Goal: Information Seeking & Learning: Learn about a topic

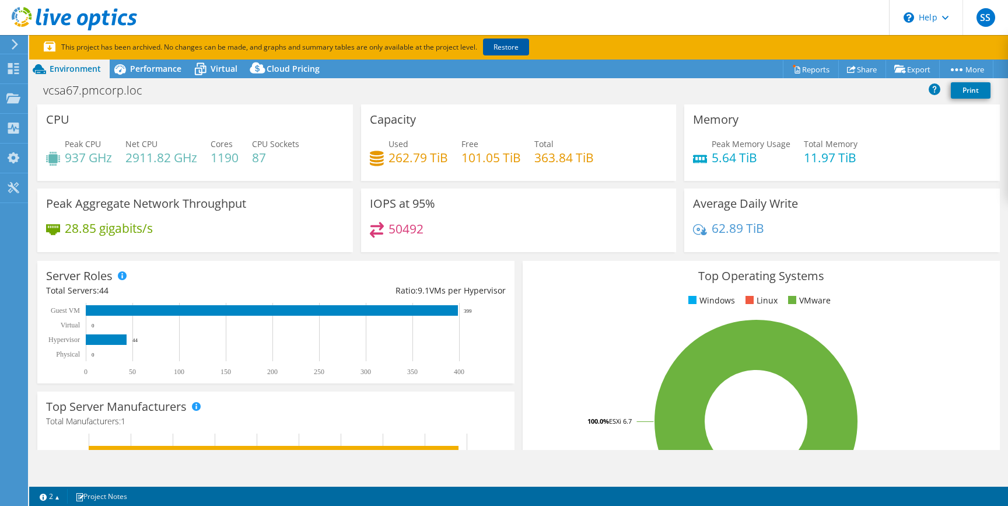
click at [511, 47] on link "Restore" at bounding box center [506, 46] width 46 height 17
select select "USD"
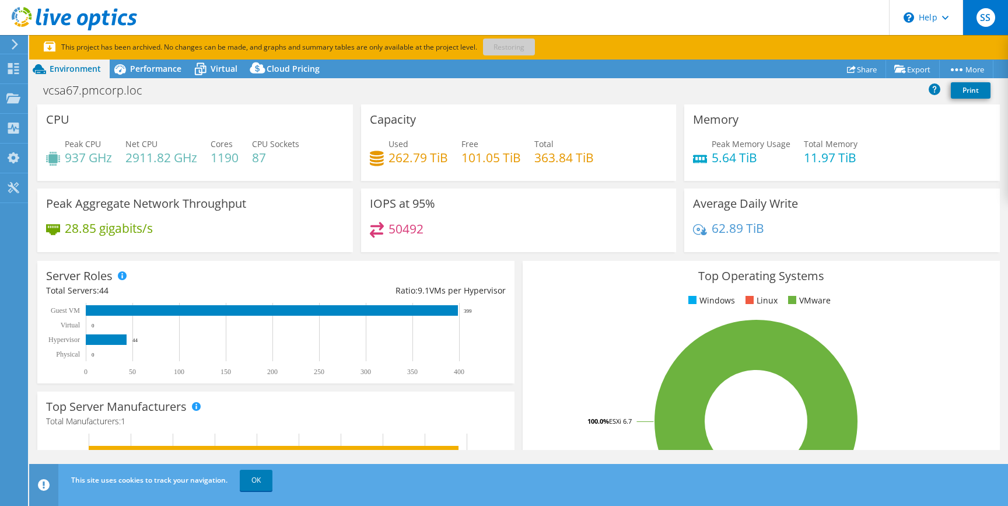
click at [985, 28] on div "SS" at bounding box center [984, 17] width 45 height 35
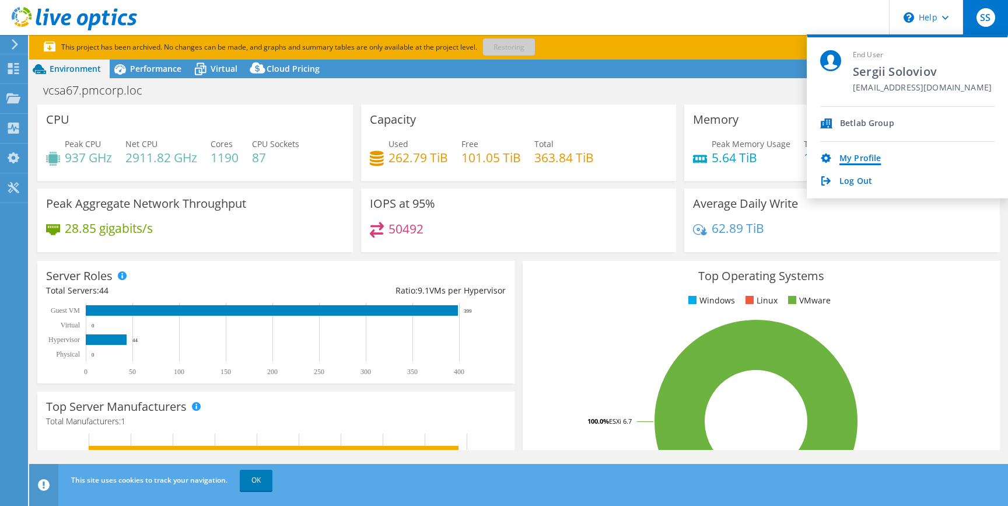
click at [873, 156] on link "My Profile" at bounding box center [859, 158] width 41 height 11
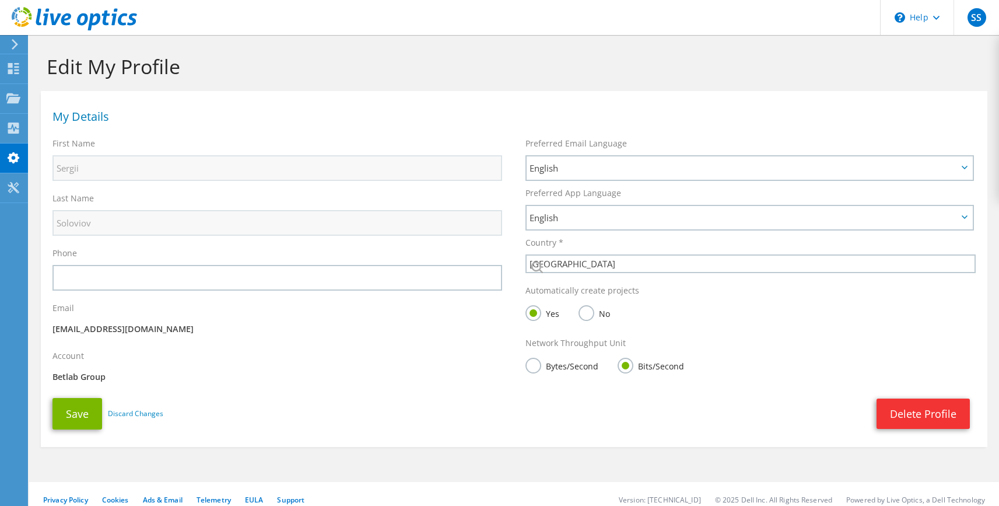
select select "222"
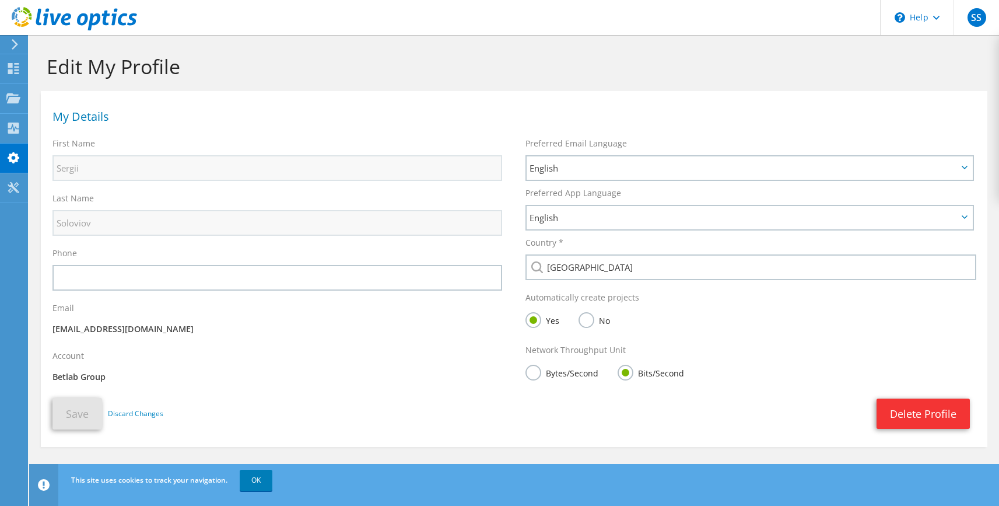
scroll to position [12, 0]
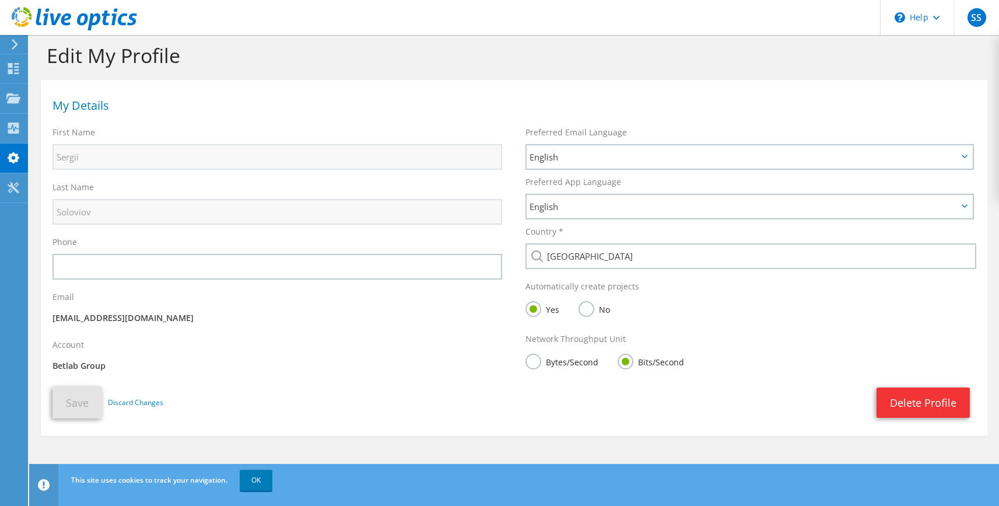
click at [219, 303] on div "Email serhii.soloviov@pm.bet" at bounding box center [277, 309] width 473 height 48
drag, startPoint x: 195, startPoint y: 313, endPoint x: 205, endPoint y: 319, distance: 12.3
click at [206, 318] on p "[EMAIL_ADDRESS][DOMAIN_NAME]" at bounding box center [277, 317] width 450 height 13
click at [17, 44] on use at bounding box center [15, 44] width 6 height 10
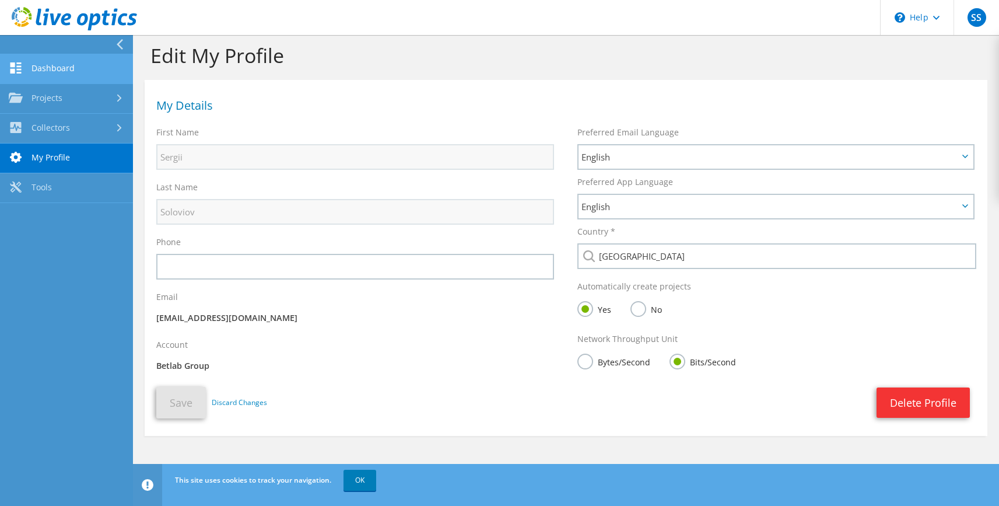
click at [62, 76] on link "Dashboard" at bounding box center [66, 69] width 133 height 30
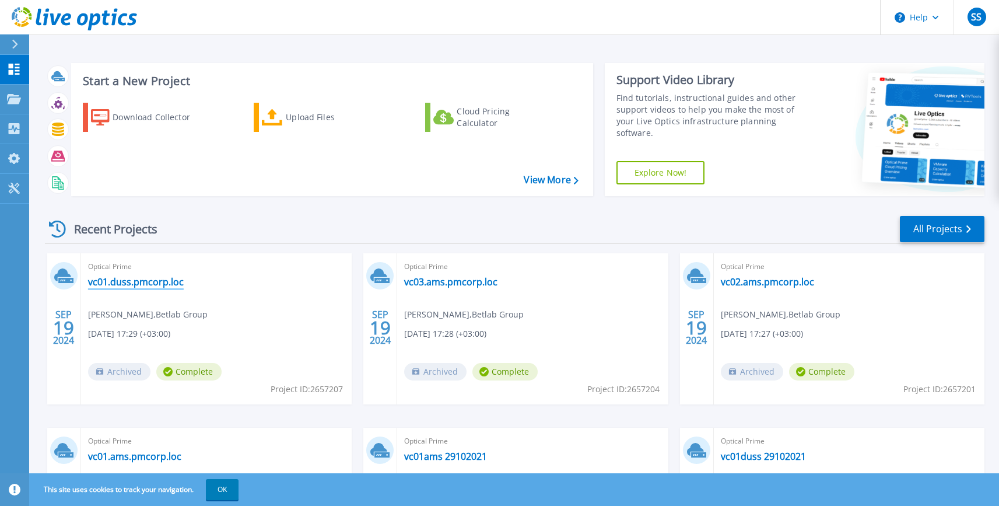
click at [147, 283] on link "vc01.duss.pmcorp.loc" at bounding box center [136, 282] width 96 height 12
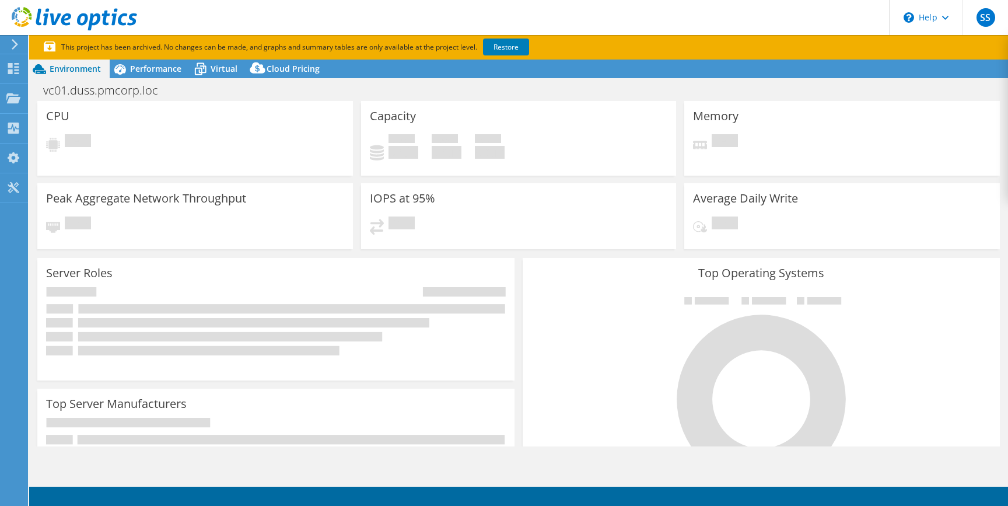
select select "USD"
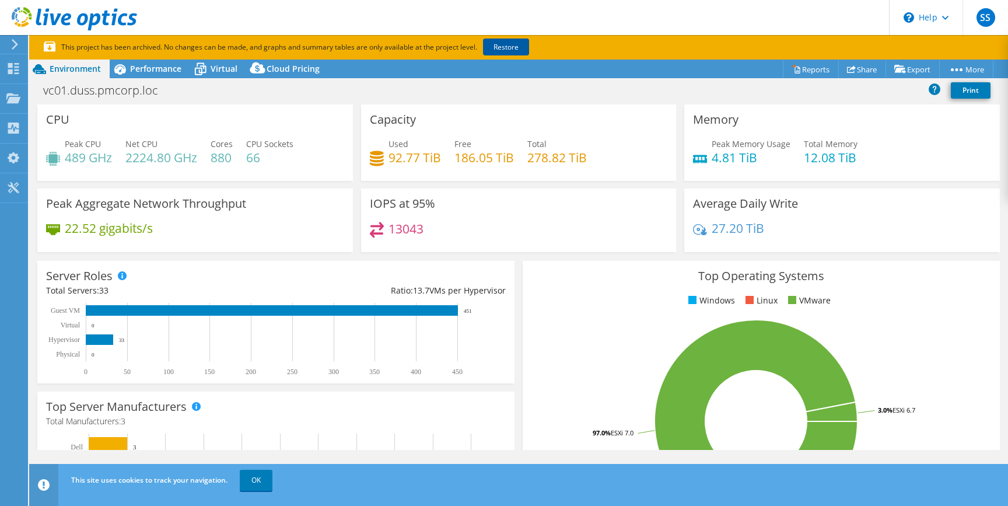
click at [520, 50] on link "Restore" at bounding box center [506, 46] width 46 height 17
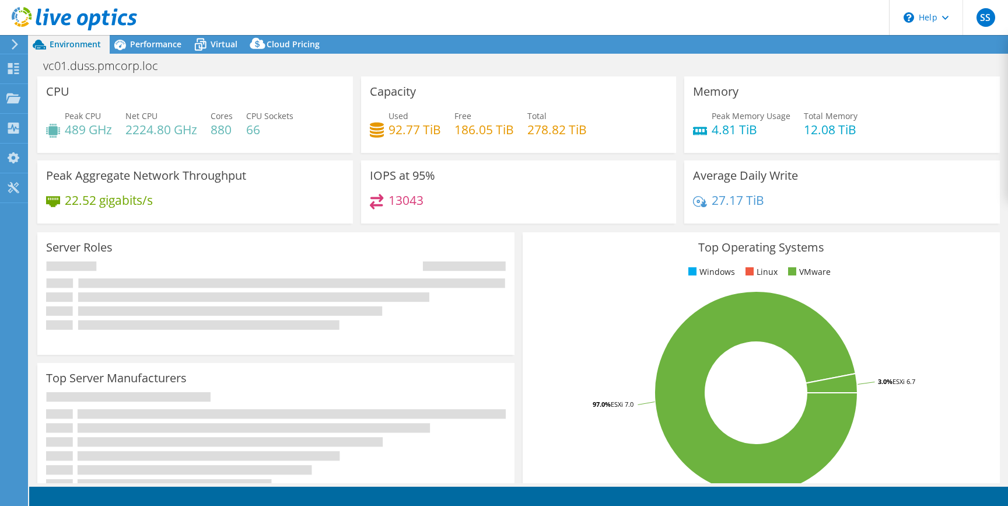
select select "USD"
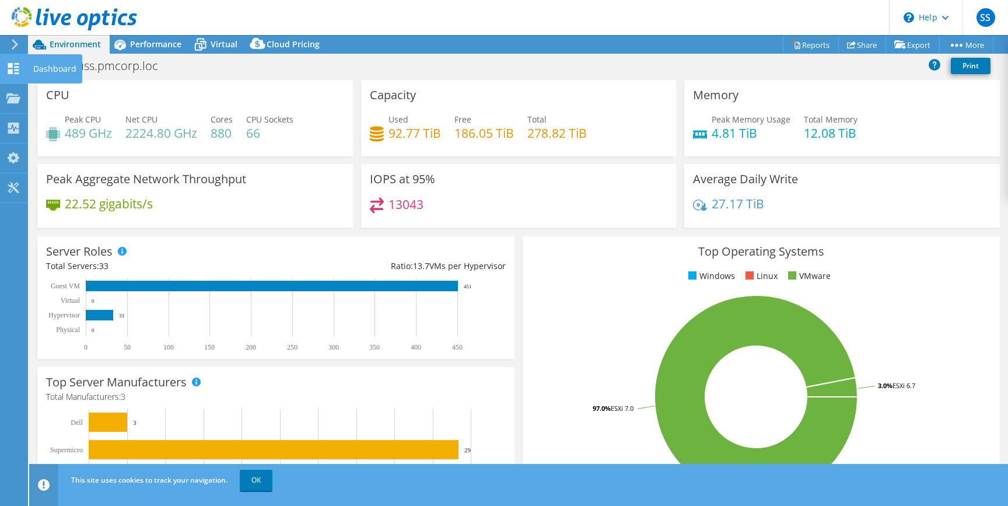
click at [42, 73] on div "Dashboard" at bounding box center [54, 68] width 55 height 29
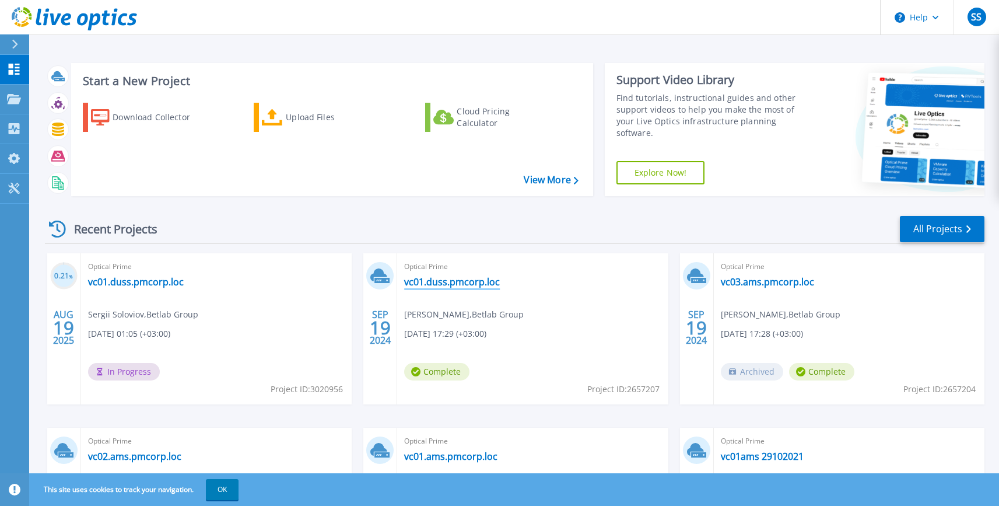
click at [445, 282] on link "vc01.duss.pmcorp.loc" at bounding box center [452, 282] width 96 height 12
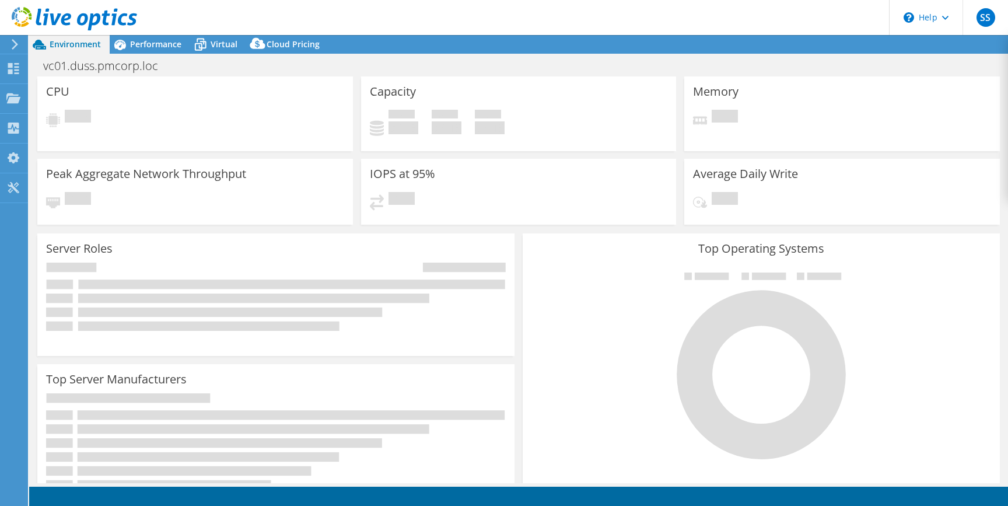
select select "USD"
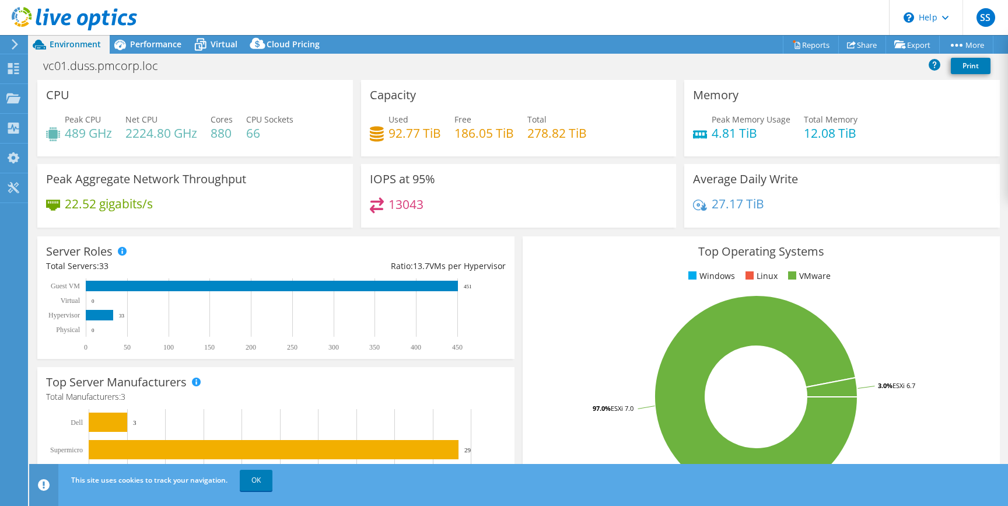
click at [15, 45] on icon at bounding box center [14, 44] width 9 height 10
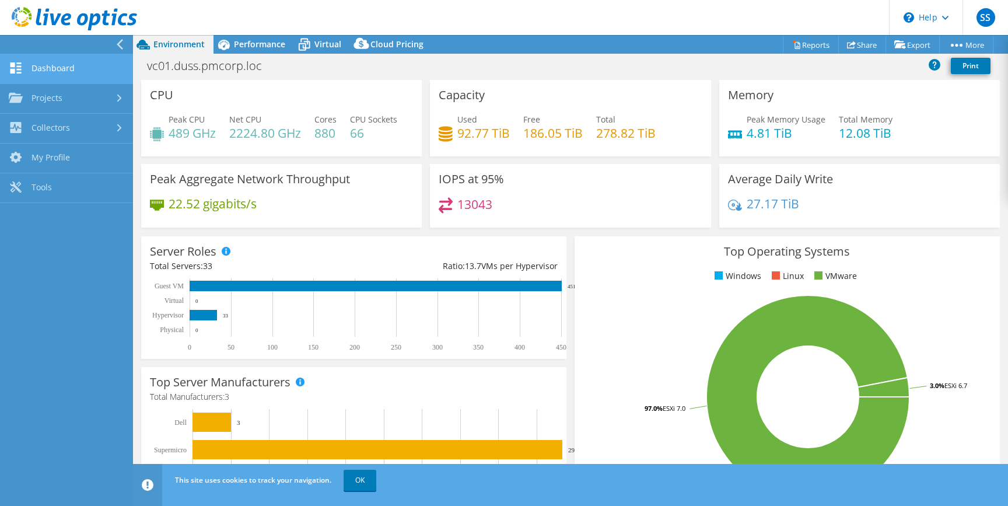
click at [47, 69] on link "Dashboard" at bounding box center [66, 69] width 133 height 30
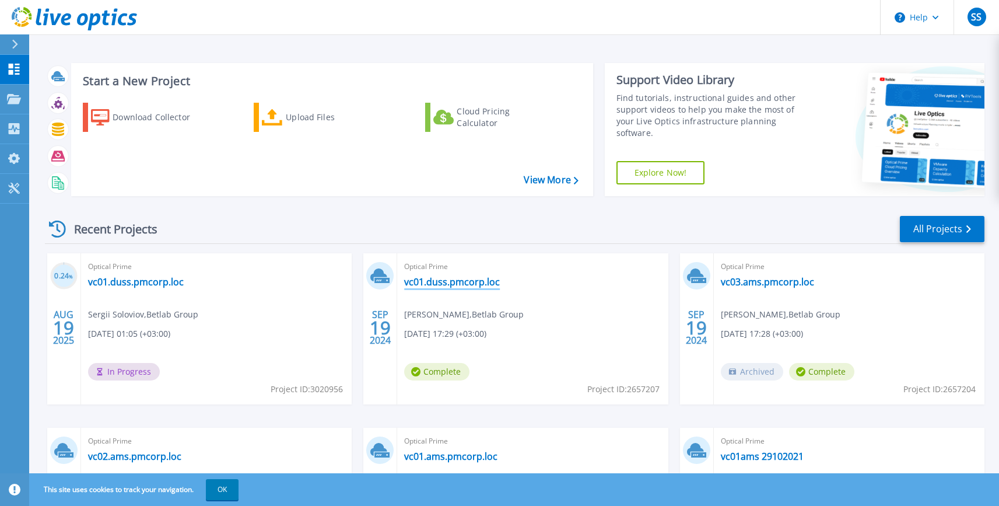
click at [445, 285] on link "vc01.duss.pmcorp.loc" at bounding box center [452, 282] width 96 height 12
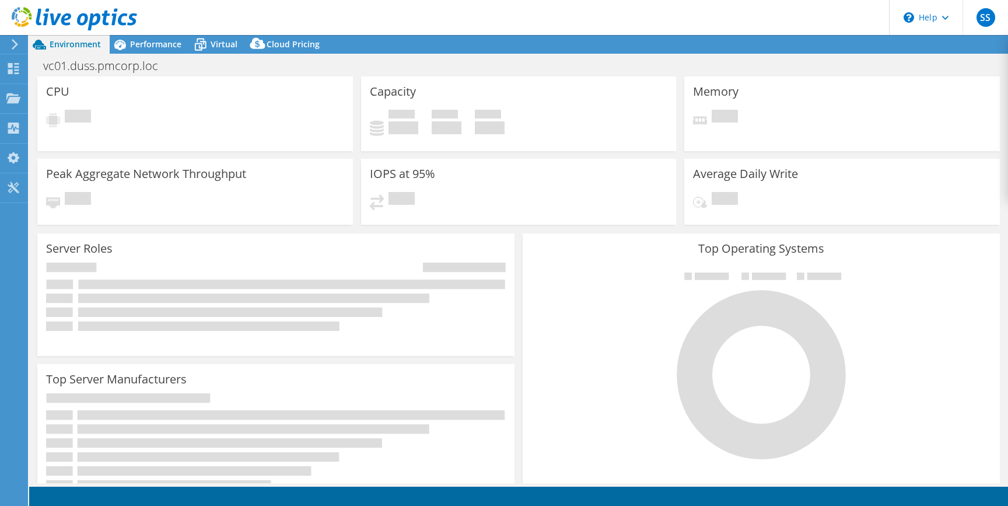
select select "USD"
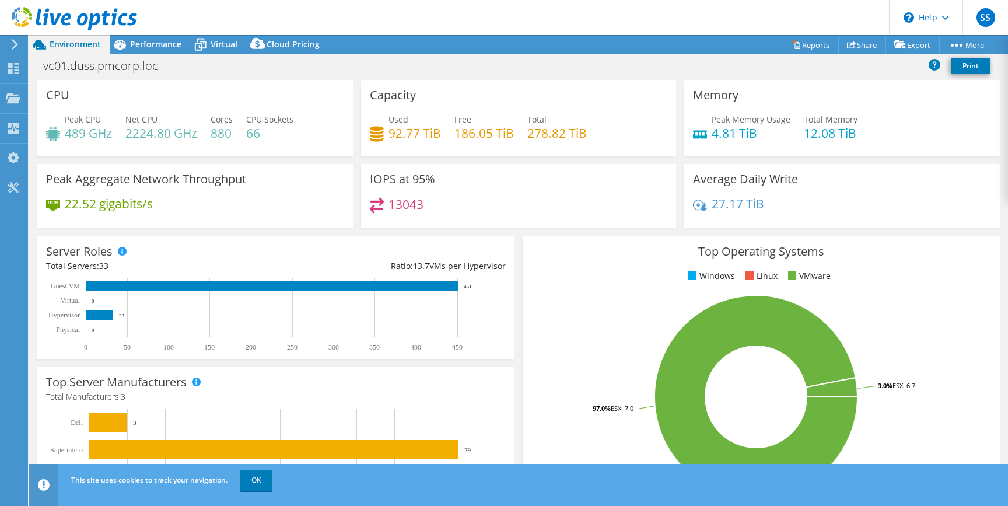
scroll to position [10, 0]
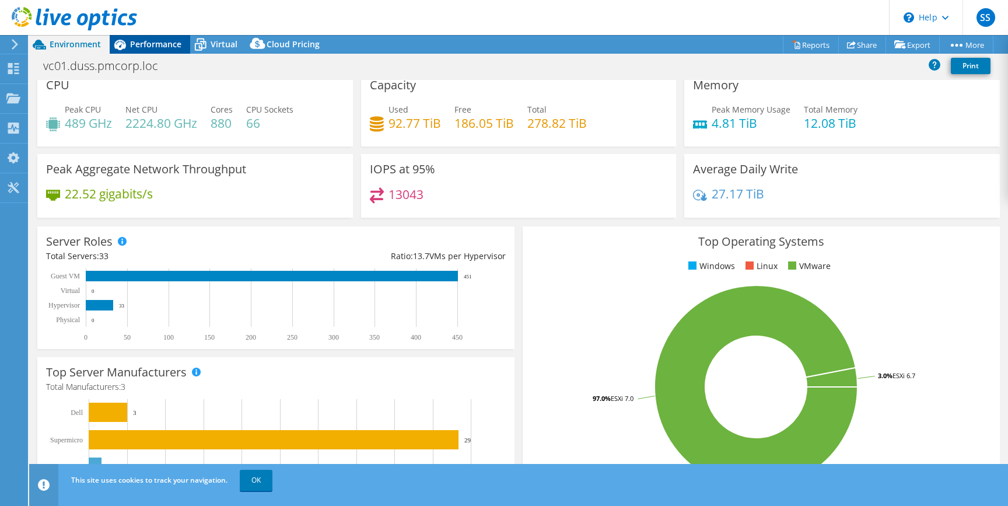
click at [145, 51] on div "Performance" at bounding box center [150, 44] width 80 height 19
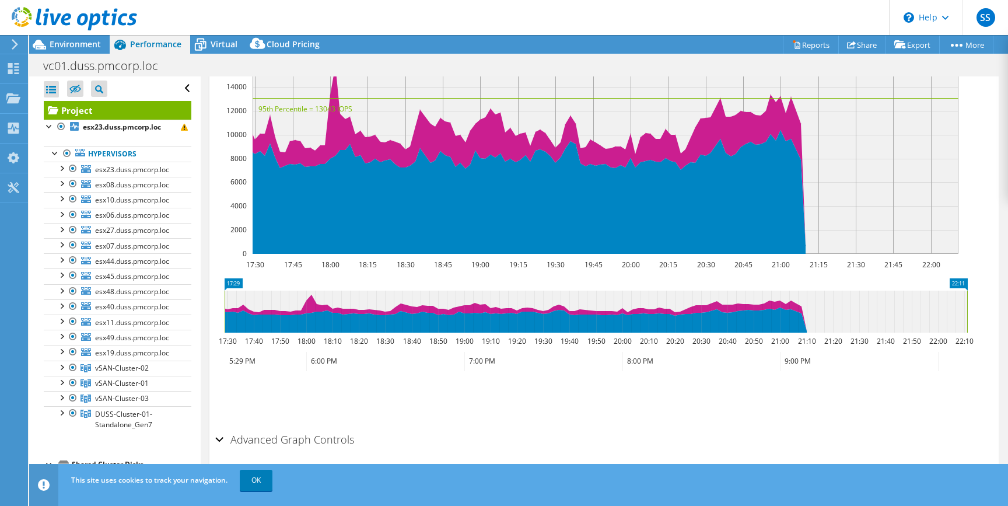
scroll to position [0, 0]
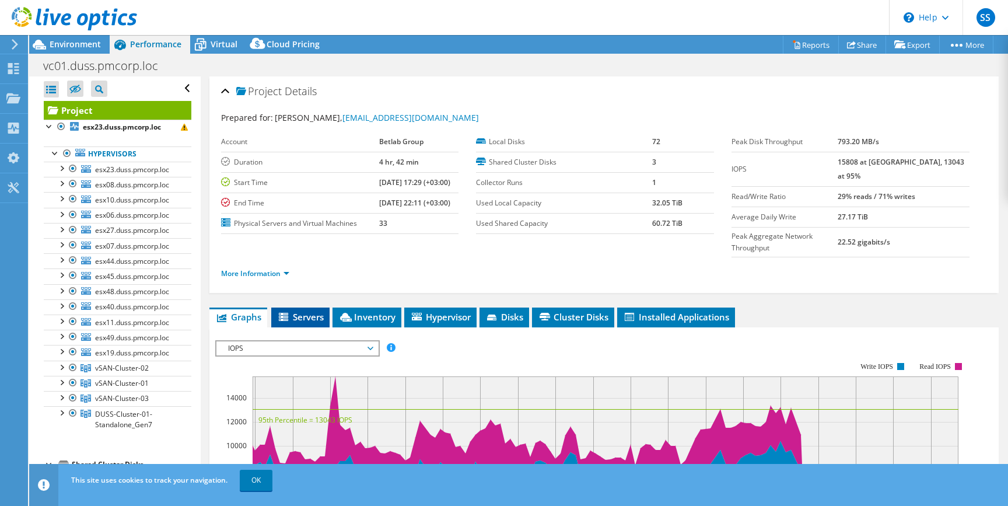
click at [303, 311] on span "Servers" at bounding box center [300, 317] width 47 height 12
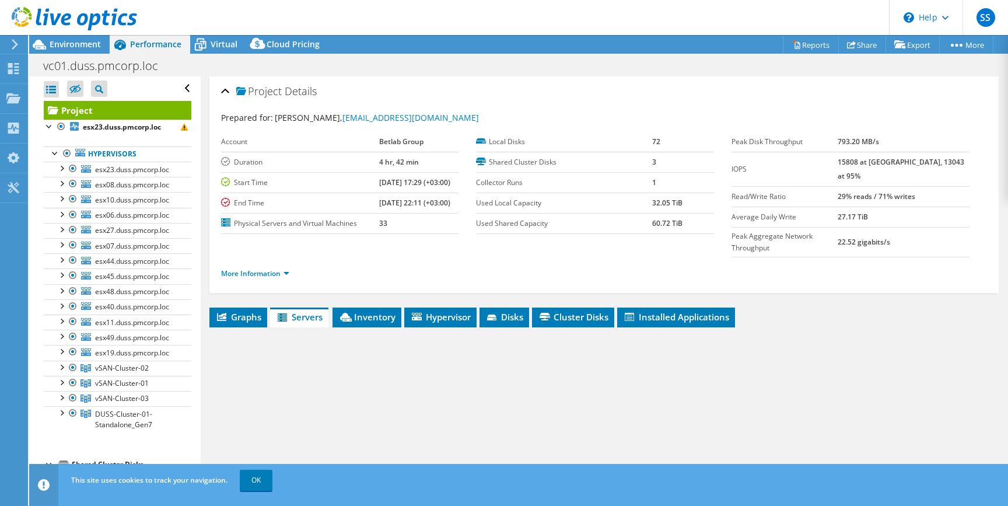
scroll to position [105, 0]
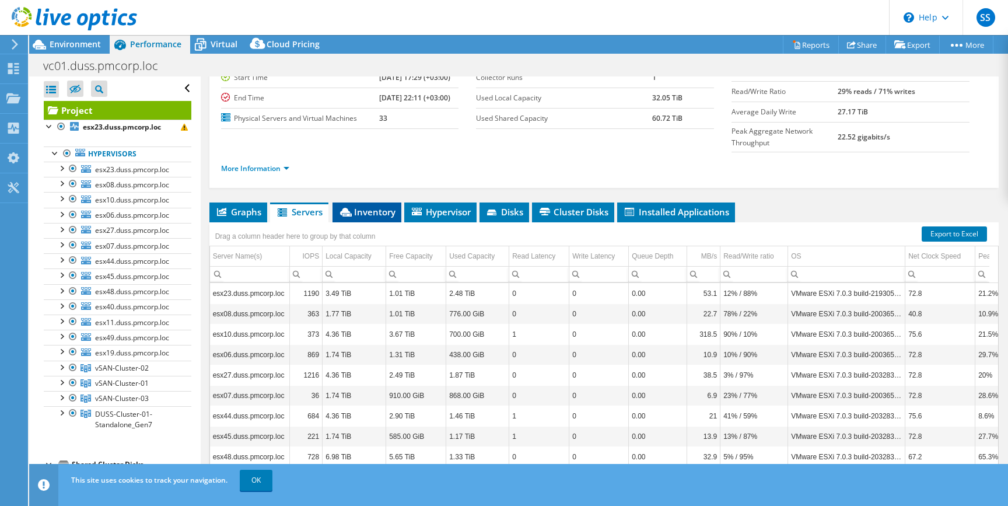
click at [364, 206] on span "Inventory" at bounding box center [366, 212] width 57 height 12
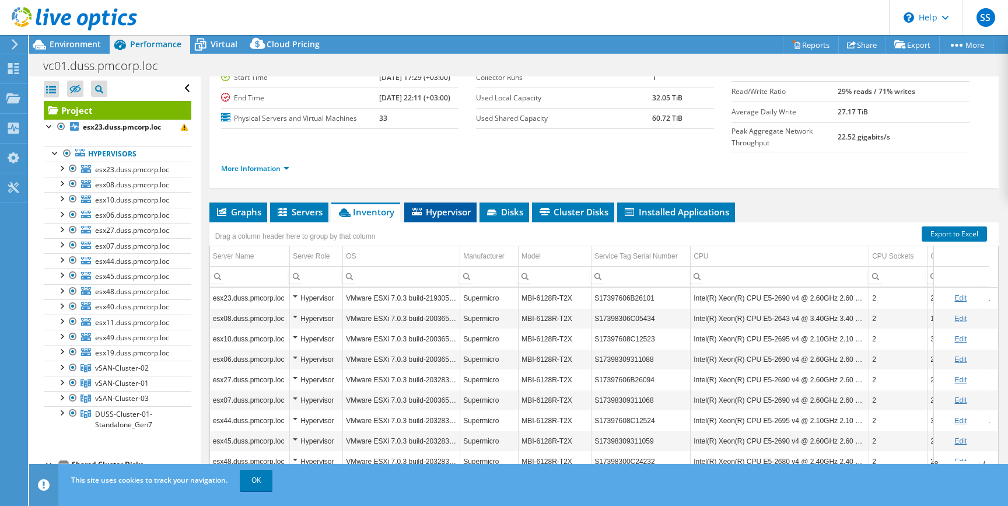
click at [433, 206] on span "Hypervisor" at bounding box center [440, 212] width 61 height 12
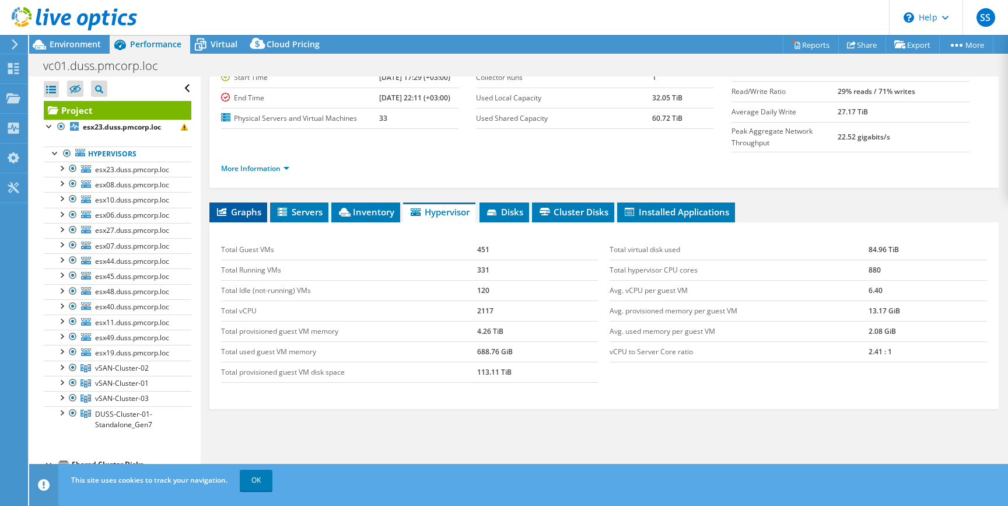
click at [248, 206] on span "Graphs" at bounding box center [238, 212] width 46 height 12
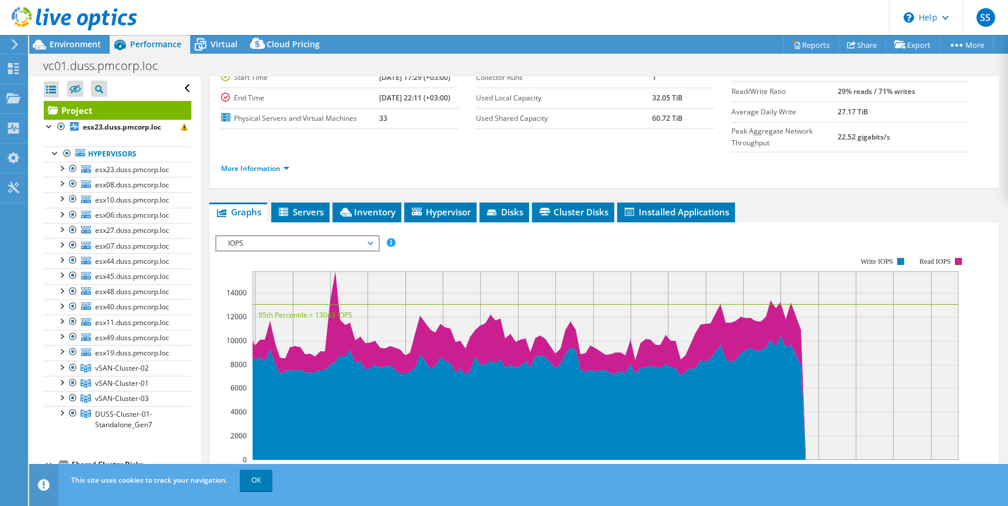
click at [352, 236] on span "IOPS" at bounding box center [297, 243] width 150 height 14
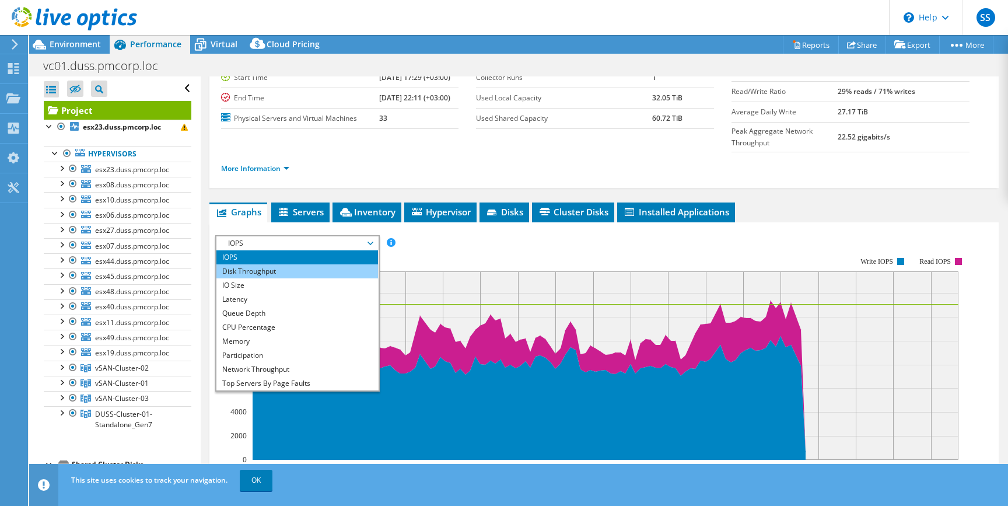
click at [283, 264] on li "Disk Throughput" at bounding box center [297, 271] width 162 height 14
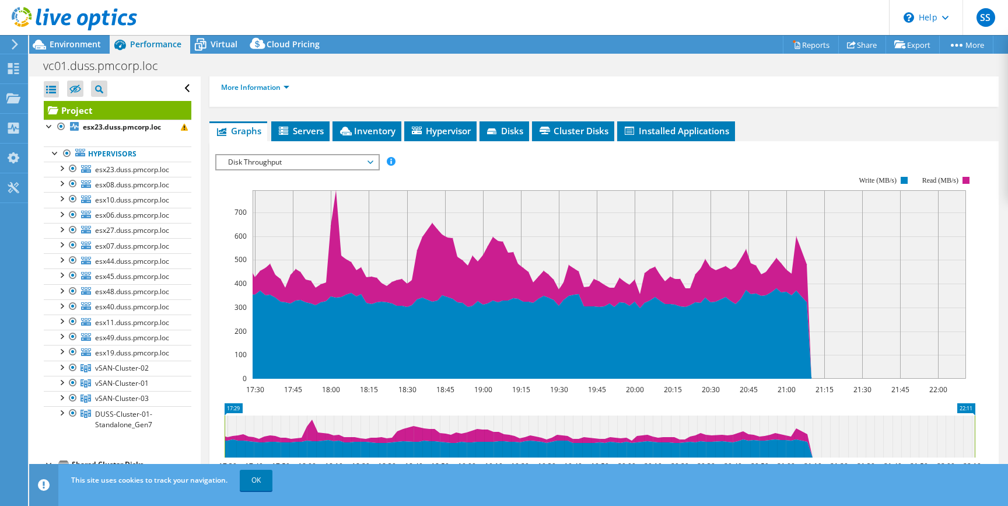
scroll to position [206, 0]
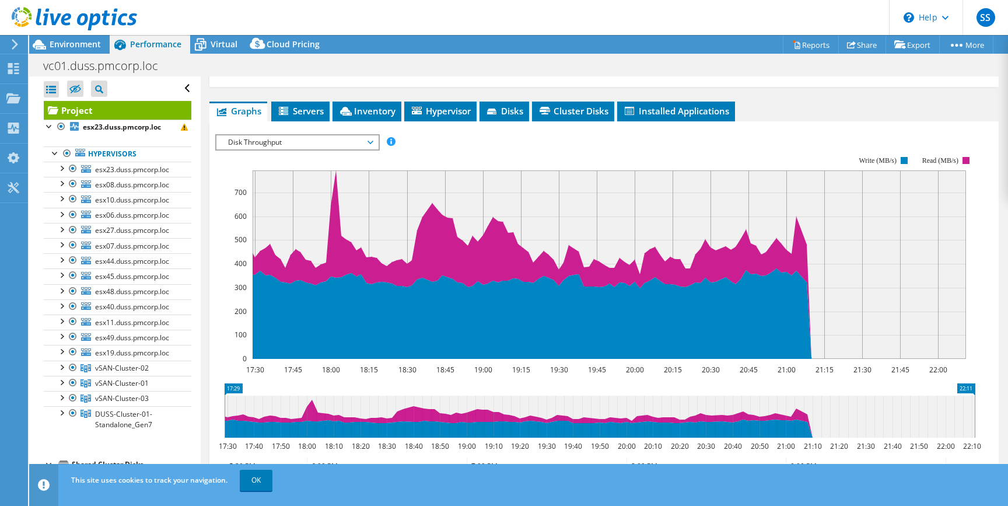
click at [304, 141] on rect at bounding box center [595, 257] width 760 height 233
click at [295, 135] on span "Disk Throughput" at bounding box center [297, 142] width 150 height 14
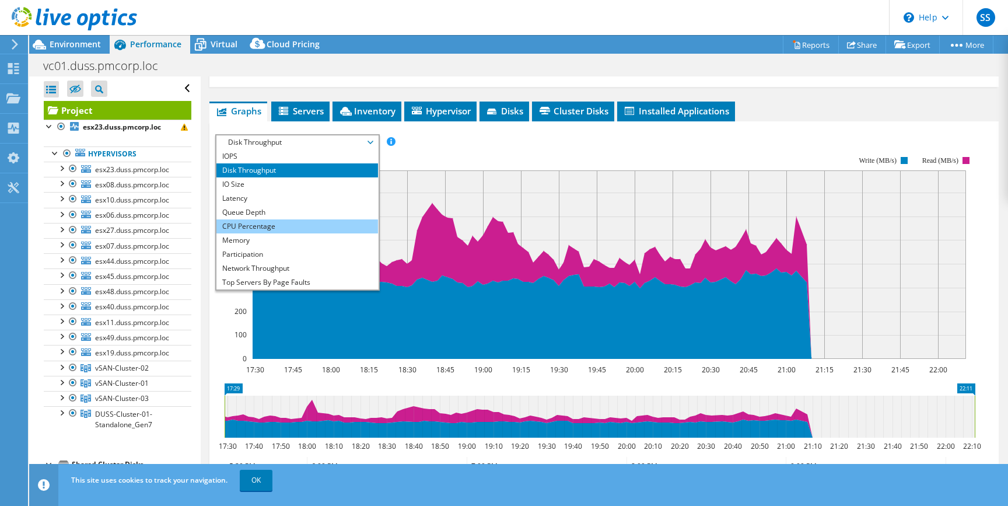
click at [265, 219] on li "CPU Percentage" at bounding box center [297, 226] width 162 height 14
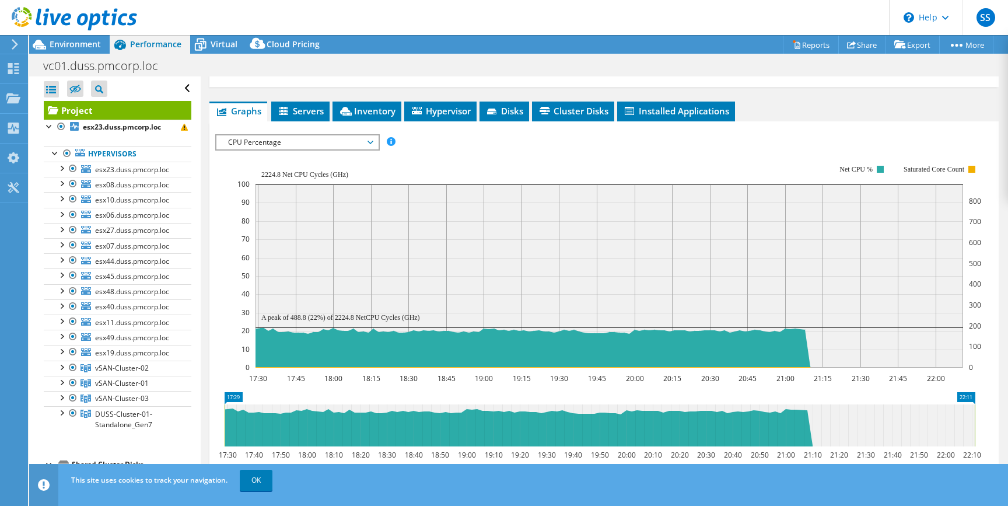
click at [276, 134] on div "CPU Percentage IOPS Disk Throughput IO Size Latency Queue Depth CPU Percentage …" at bounding box center [297, 142] width 164 height 16
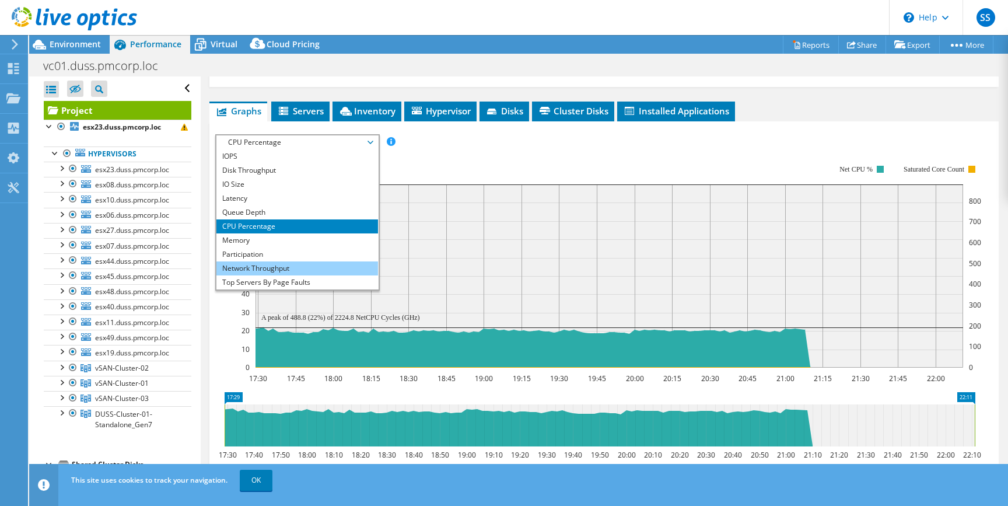
click at [276, 261] on li "Network Throughput" at bounding box center [297, 268] width 162 height 14
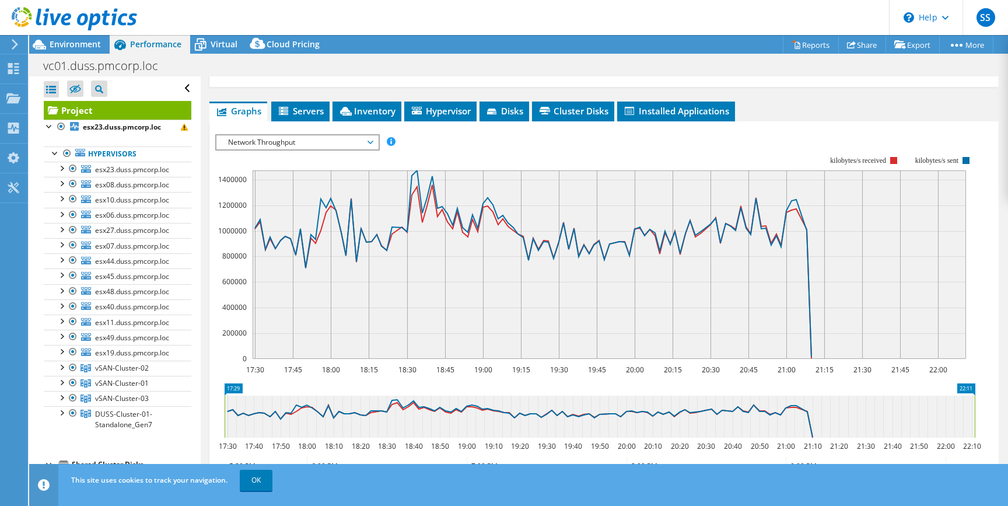
click at [297, 135] on span "Network Throughput" at bounding box center [297, 142] width 150 height 14
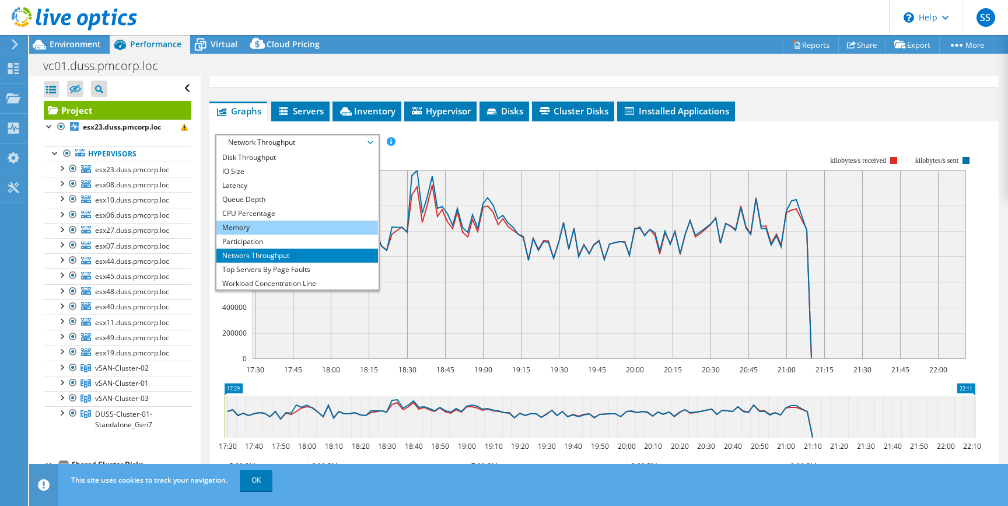
scroll to position [18, 0]
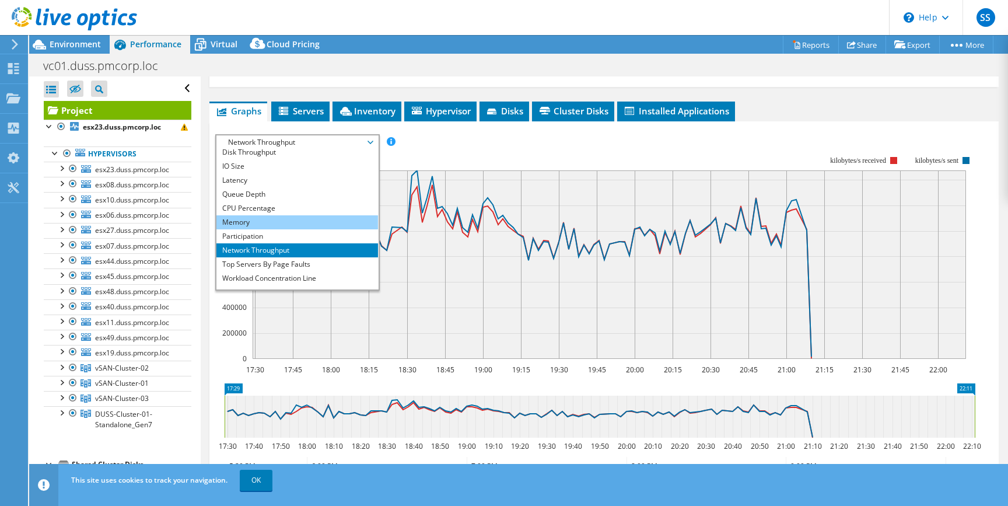
click at [266, 215] on li "Memory" at bounding box center [297, 222] width 162 height 14
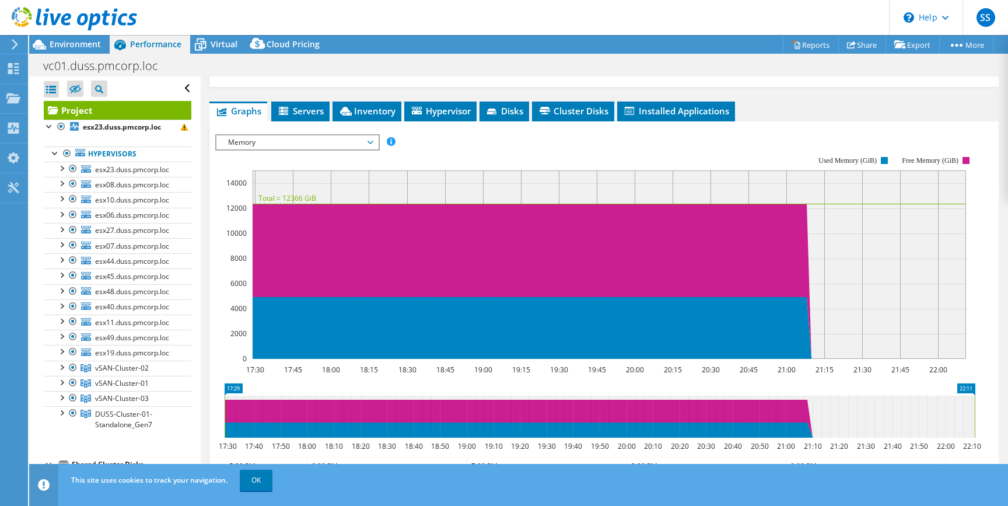
click at [257, 135] on span "Memory" at bounding box center [297, 142] width 150 height 14
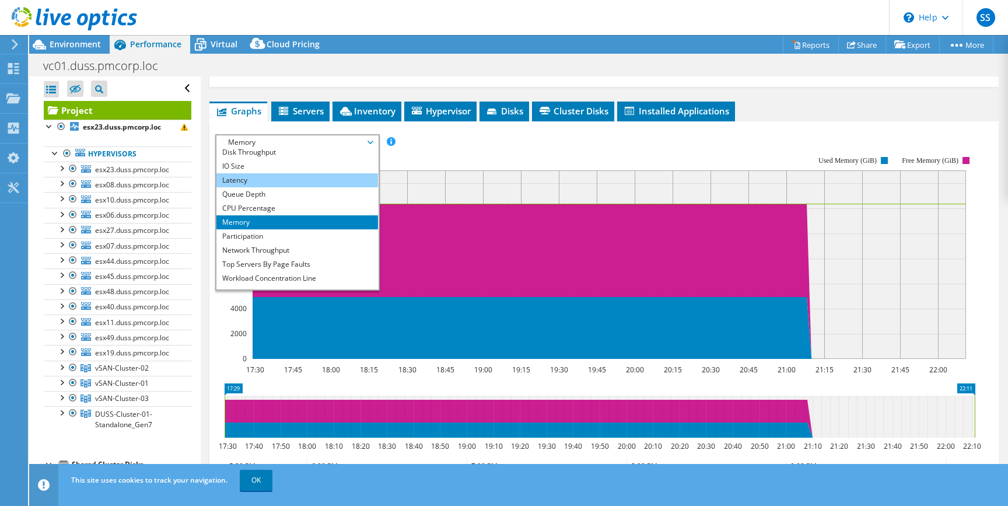
click at [251, 173] on li "Latency" at bounding box center [297, 180] width 162 height 14
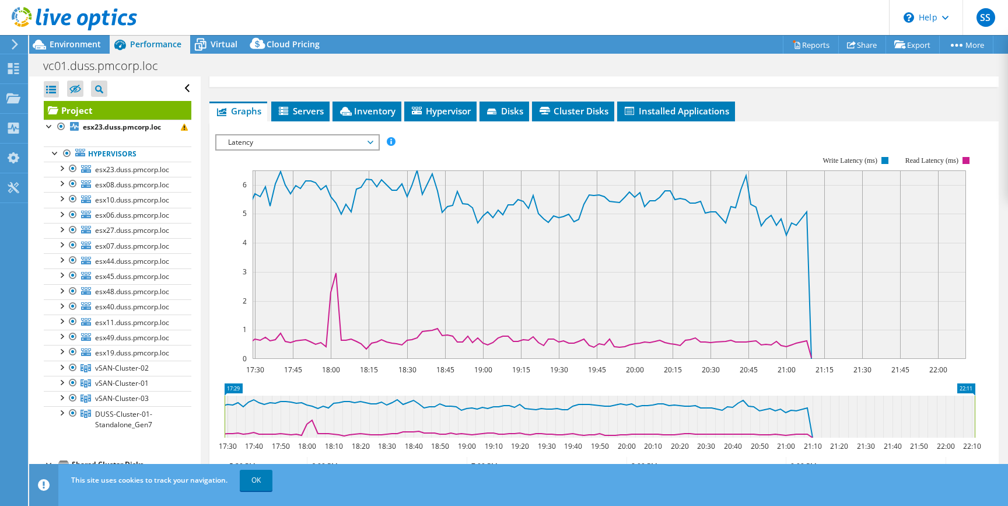
click at [279, 135] on span "Latency" at bounding box center [297, 142] width 150 height 14
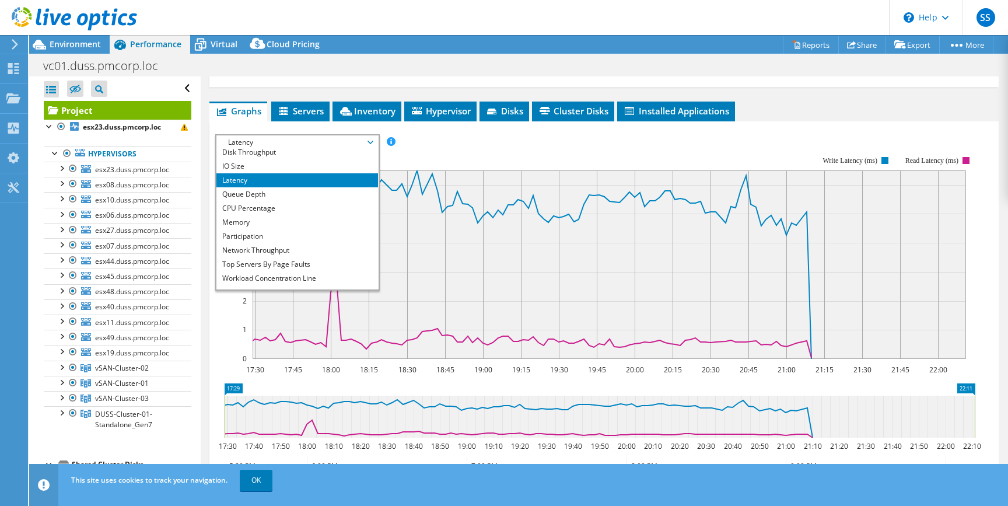
scroll to position [0, 0]
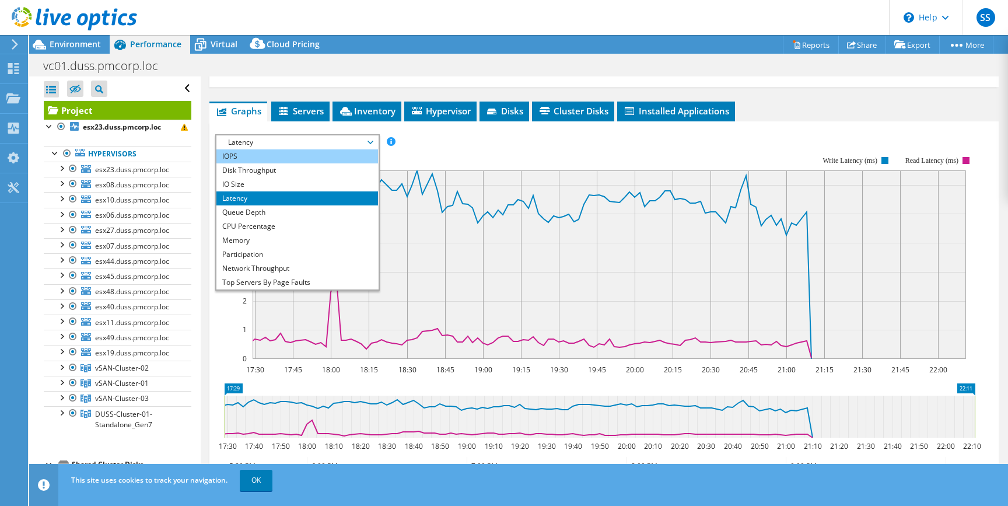
click at [260, 149] on li "IOPS" at bounding box center [297, 156] width 162 height 14
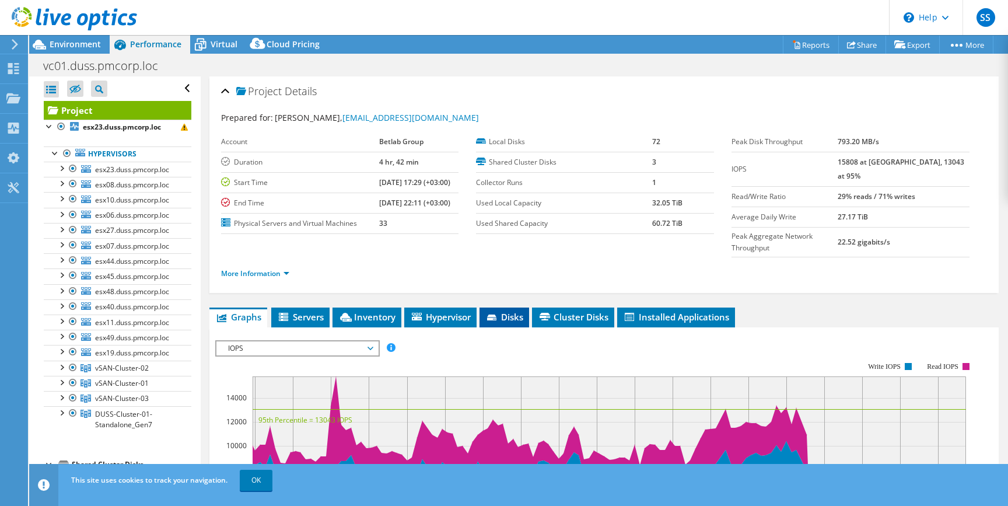
click at [505, 311] on span "Disks" at bounding box center [504, 317] width 38 height 12
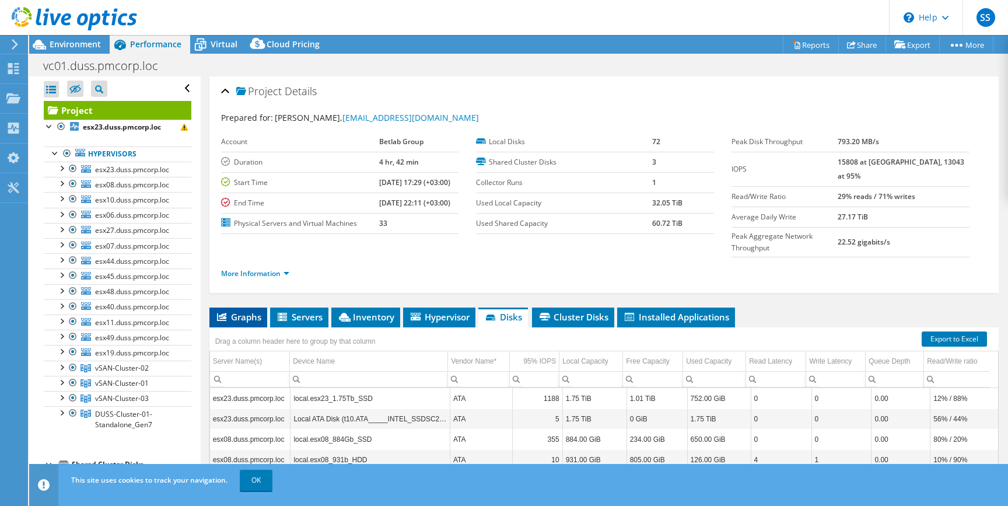
click at [247, 311] on span "Graphs" at bounding box center [238, 317] width 46 height 12
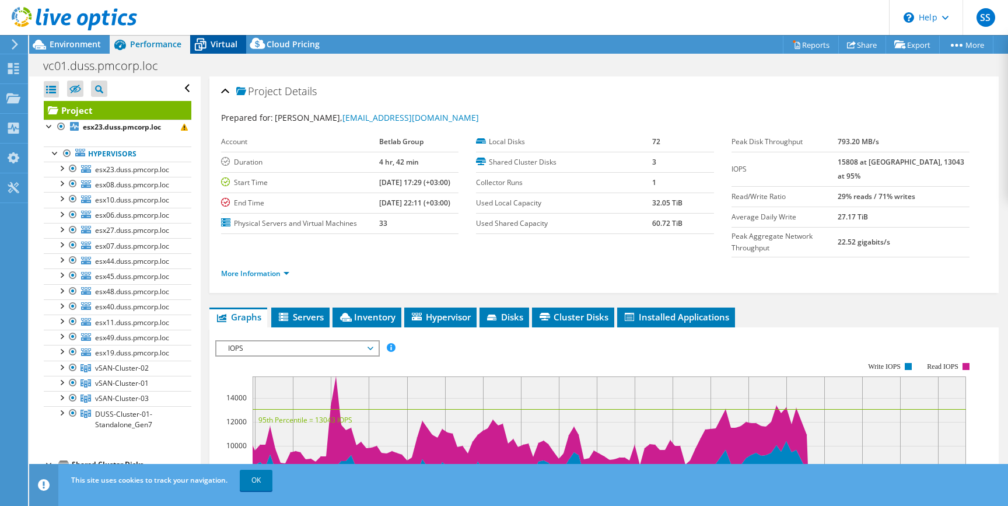
click at [213, 43] on span "Virtual" at bounding box center [223, 43] width 27 height 11
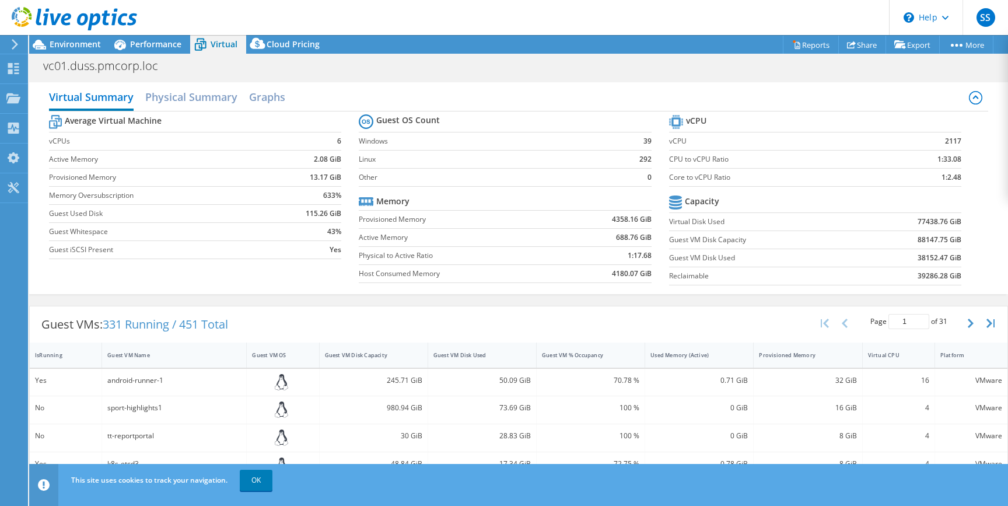
click at [512, 76] on div "Virtual Summary Physical Summary Graphs Average Virtual Machine vCPUs 6 Active …" at bounding box center [518, 187] width 978 height 223
click at [150, 41] on span "Performance" at bounding box center [155, 43] width 51 height 11
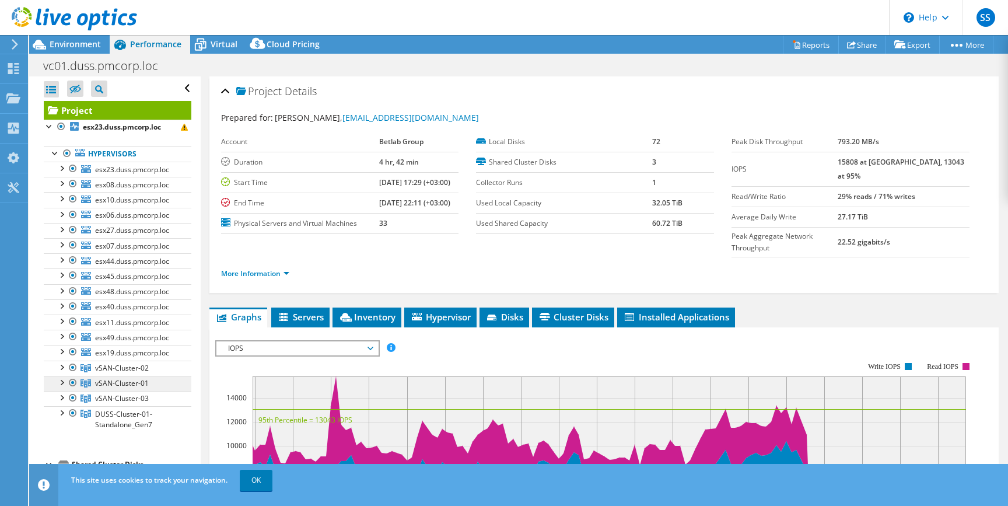
click at [143, 373] on span "vSAN-Cluster-01" at bounding box center [122, 368] width 54 height 10
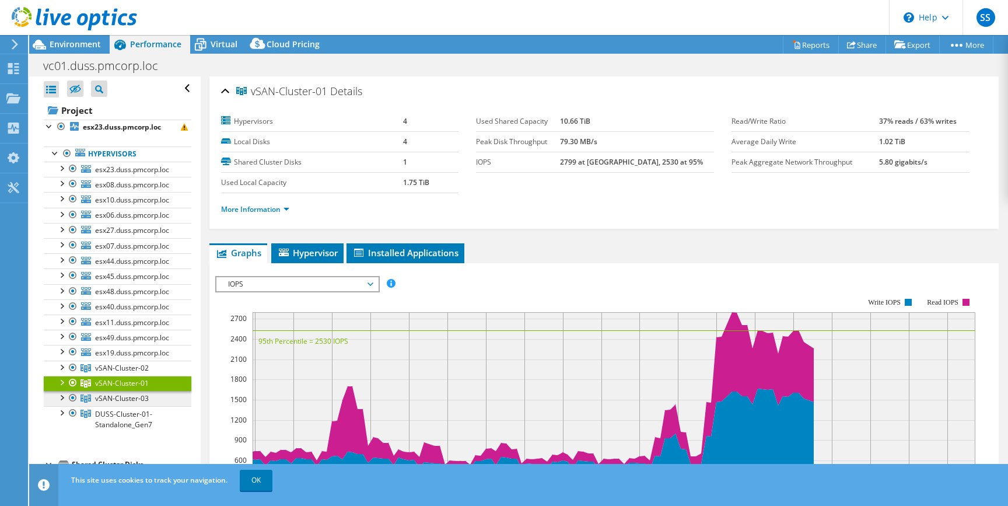
click at [138, 373] on span "vSAN-Cluster-03" at bounding box center [122, 368] width 54 height 10
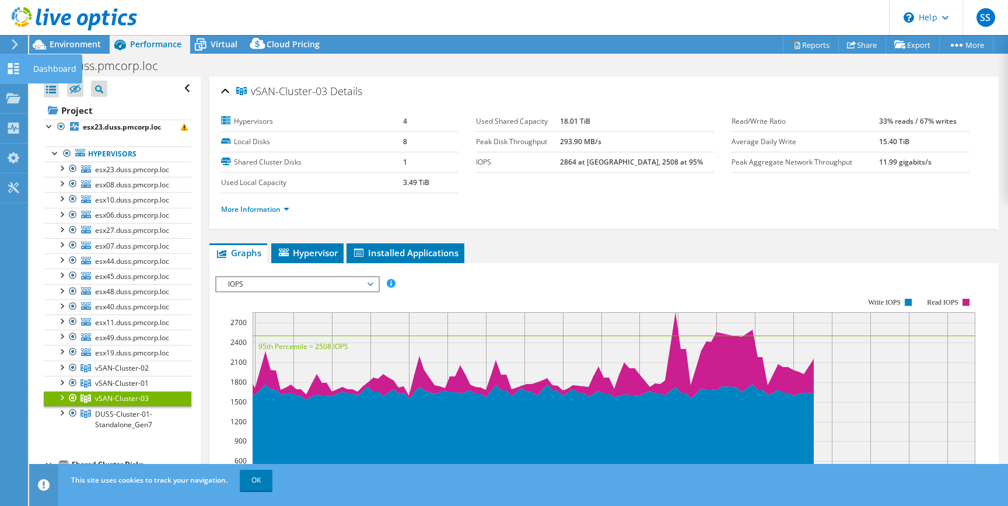
click at [15, 72] on icon at bounding box center [13, 68] width 14 height 11
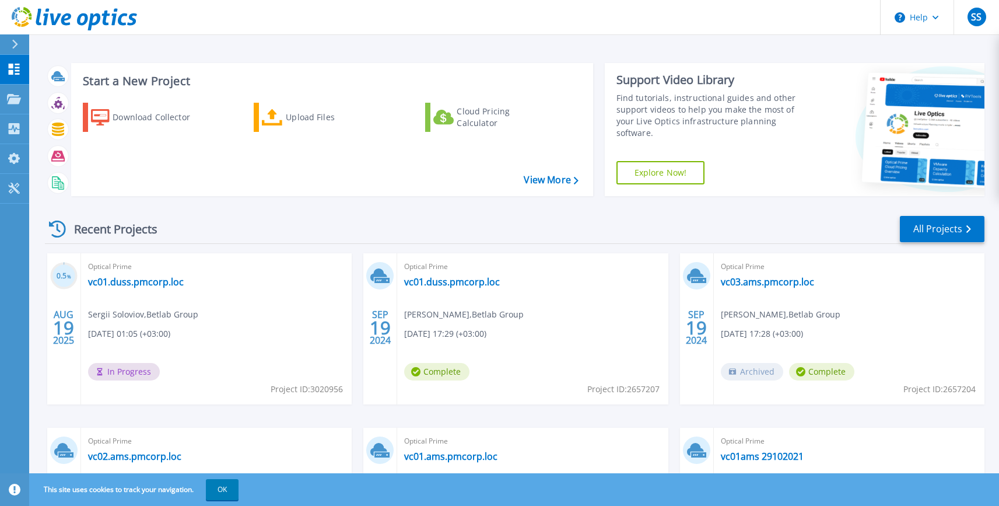
click at [139, 288] on div "Optical Prime vc01.duss.pmcorp.loc Sergii Soloviov , Betlab Group [DATE] 01:05 …" at bounding box center [216, 328] width 271 height 151
click at [137, 284] on link "vc01.duss.pmcorp.loc" at bounding box center [136, 282] width 96 height 12
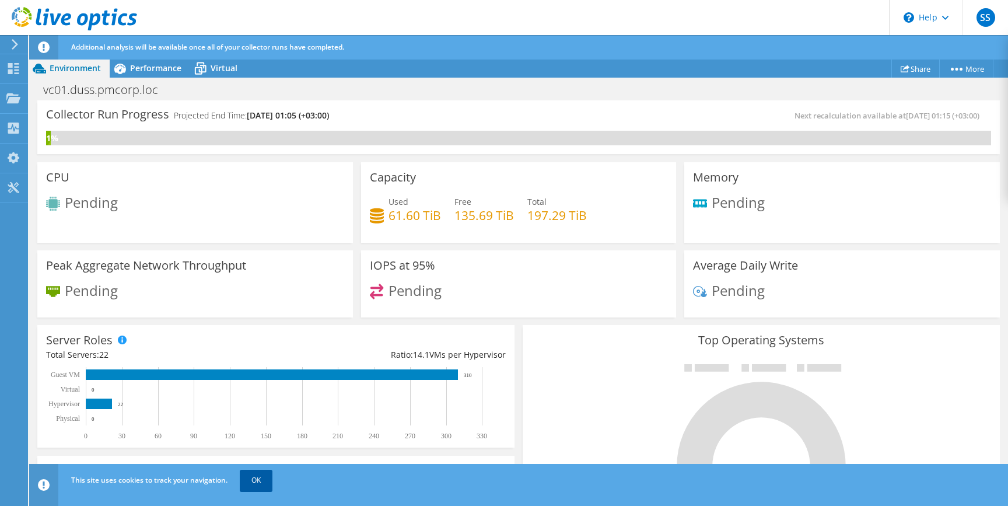
click at [258, 482] on link "OK" at bounding box center [256, 479] width 33 height 21
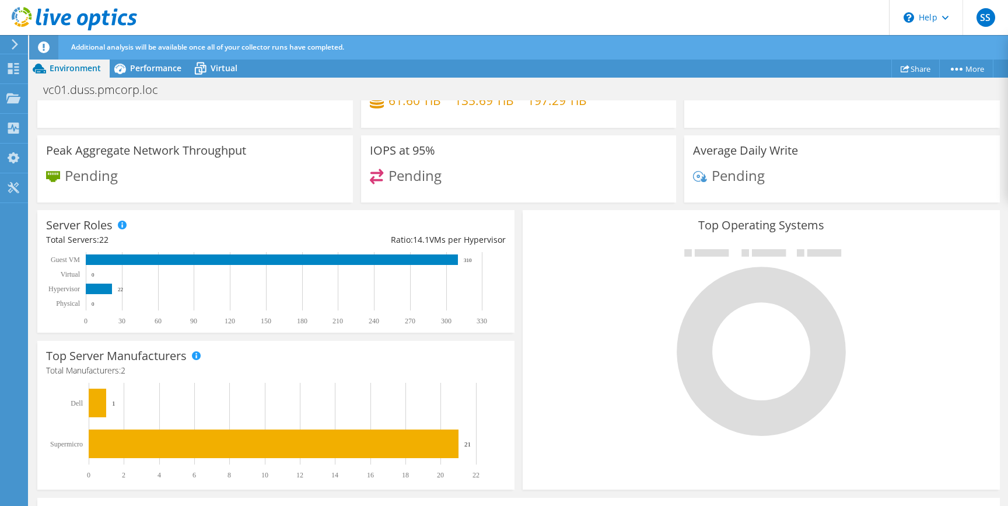
scroll to position [145, 0]
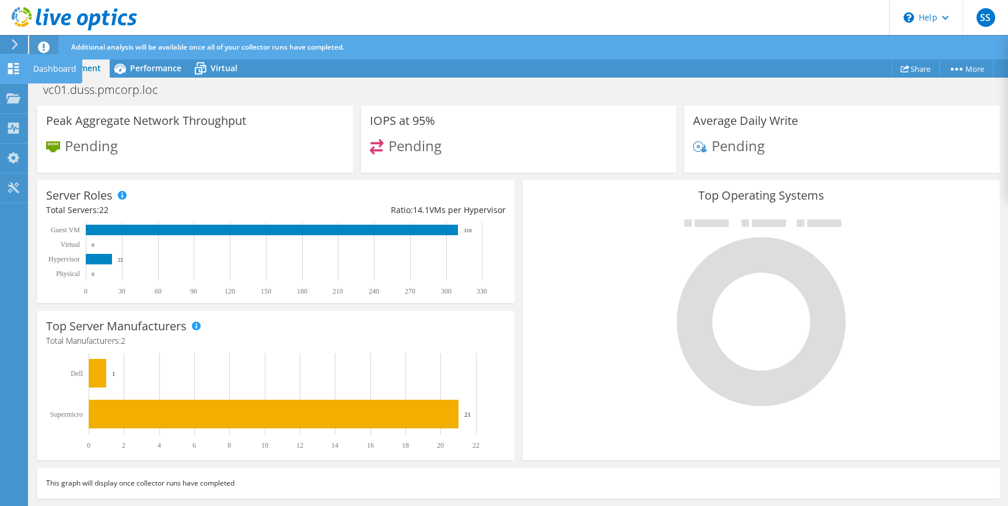
click at [17, 71] on icon at bounding box center [13, 68] width 14 height 11
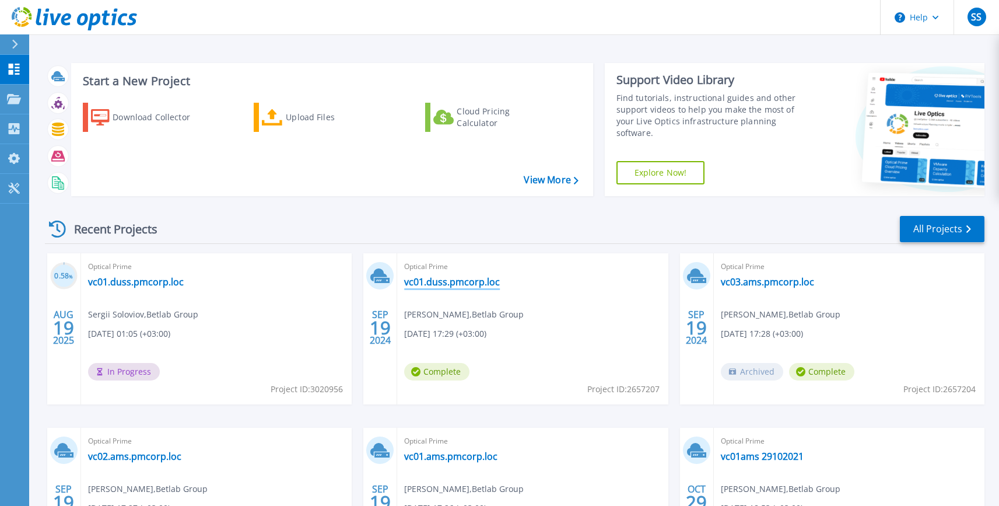
click at [448, 282] on link "vc01.duss.pmcorp.loc" at bounding box center [452, 282] width 96 height 12
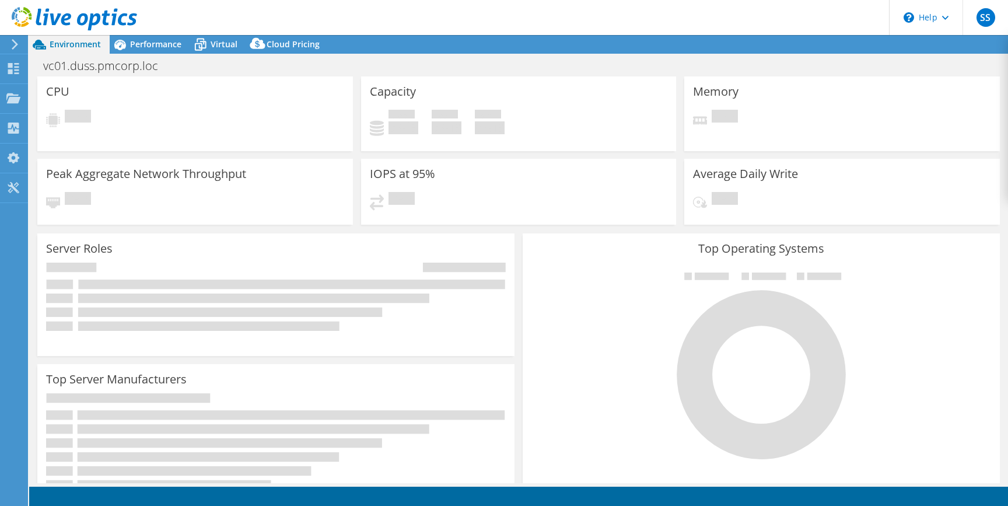
select select "USD"
